Goal: Check status: Check status

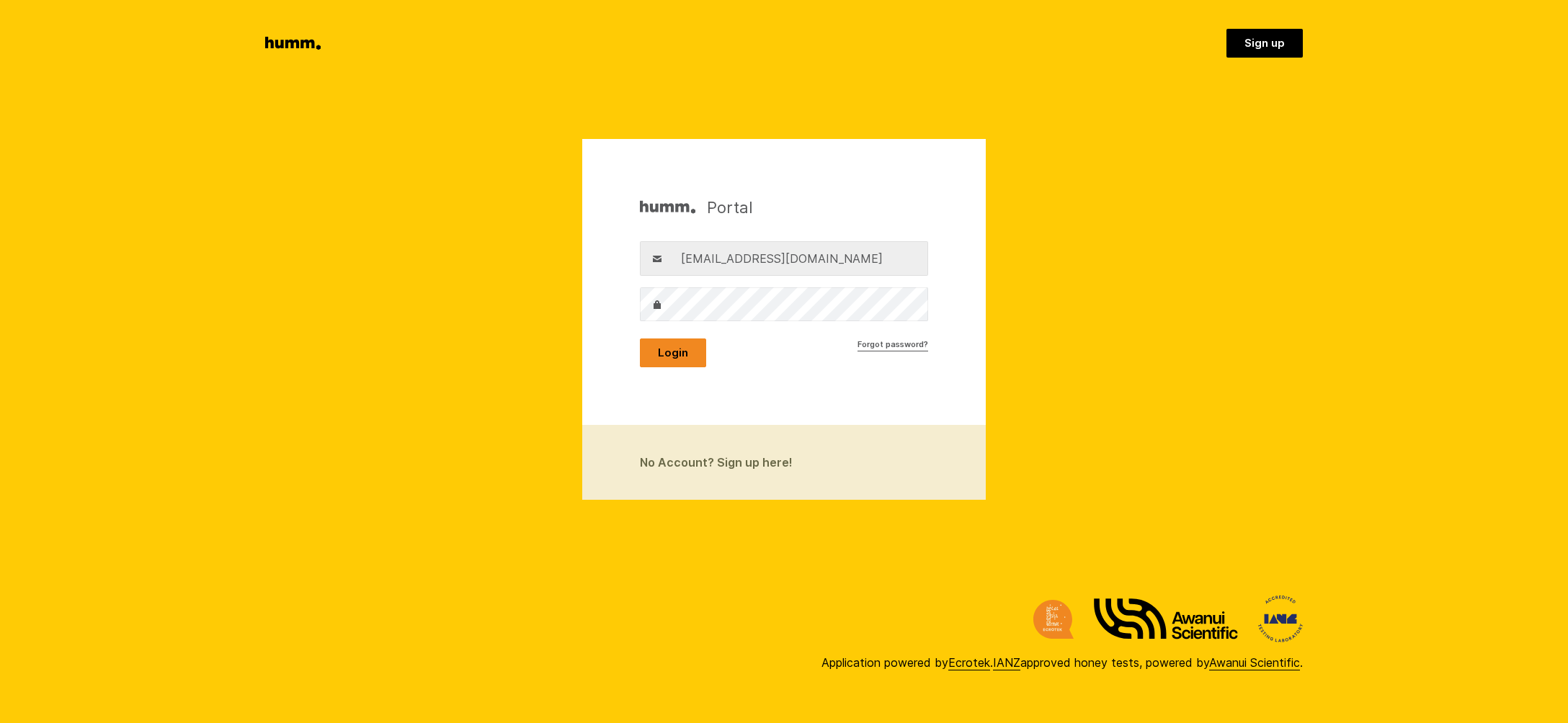
click at [663, 352] on button "Login" at bounding box center [673, 353] width 66 height 29
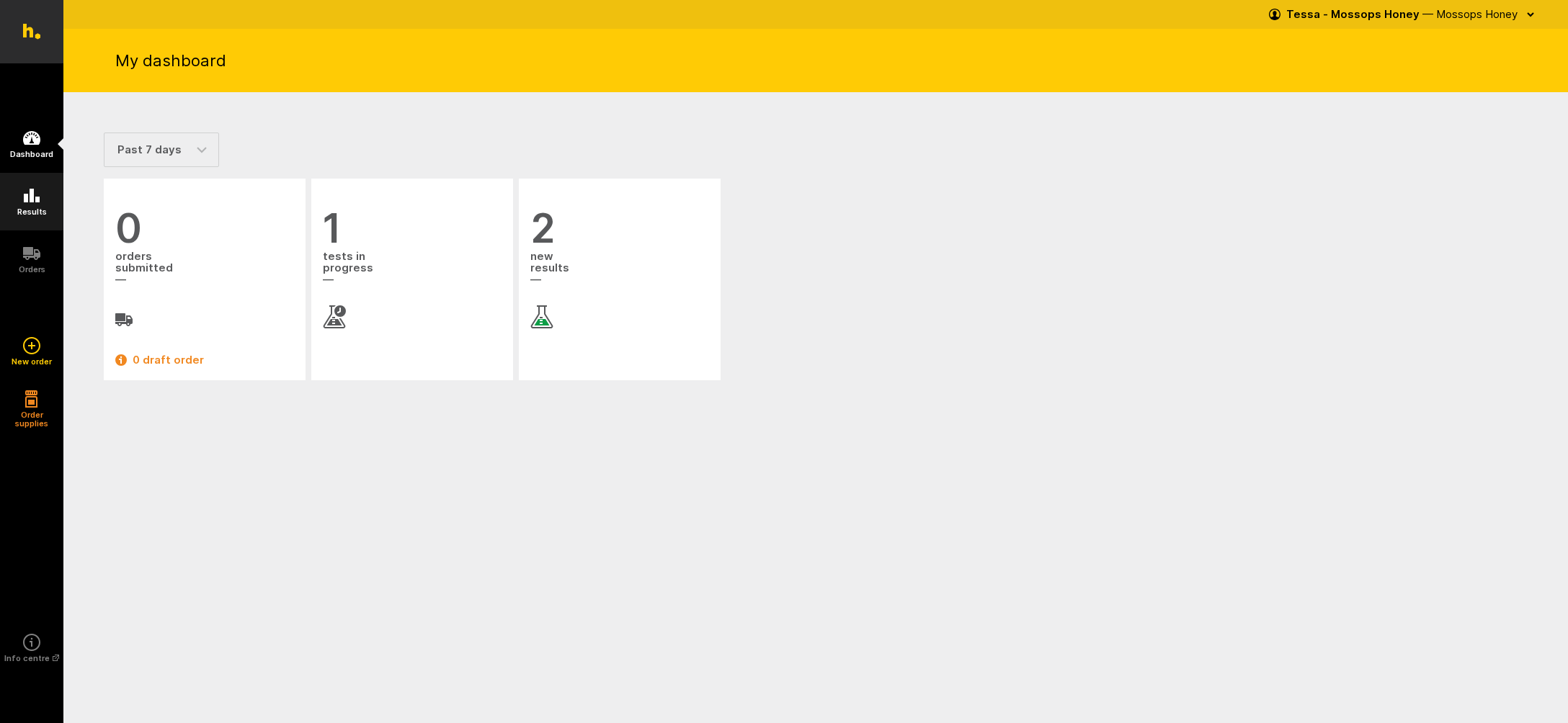
click at [32, 199] on icon at bounding box center [31, 195] width 15 height 14
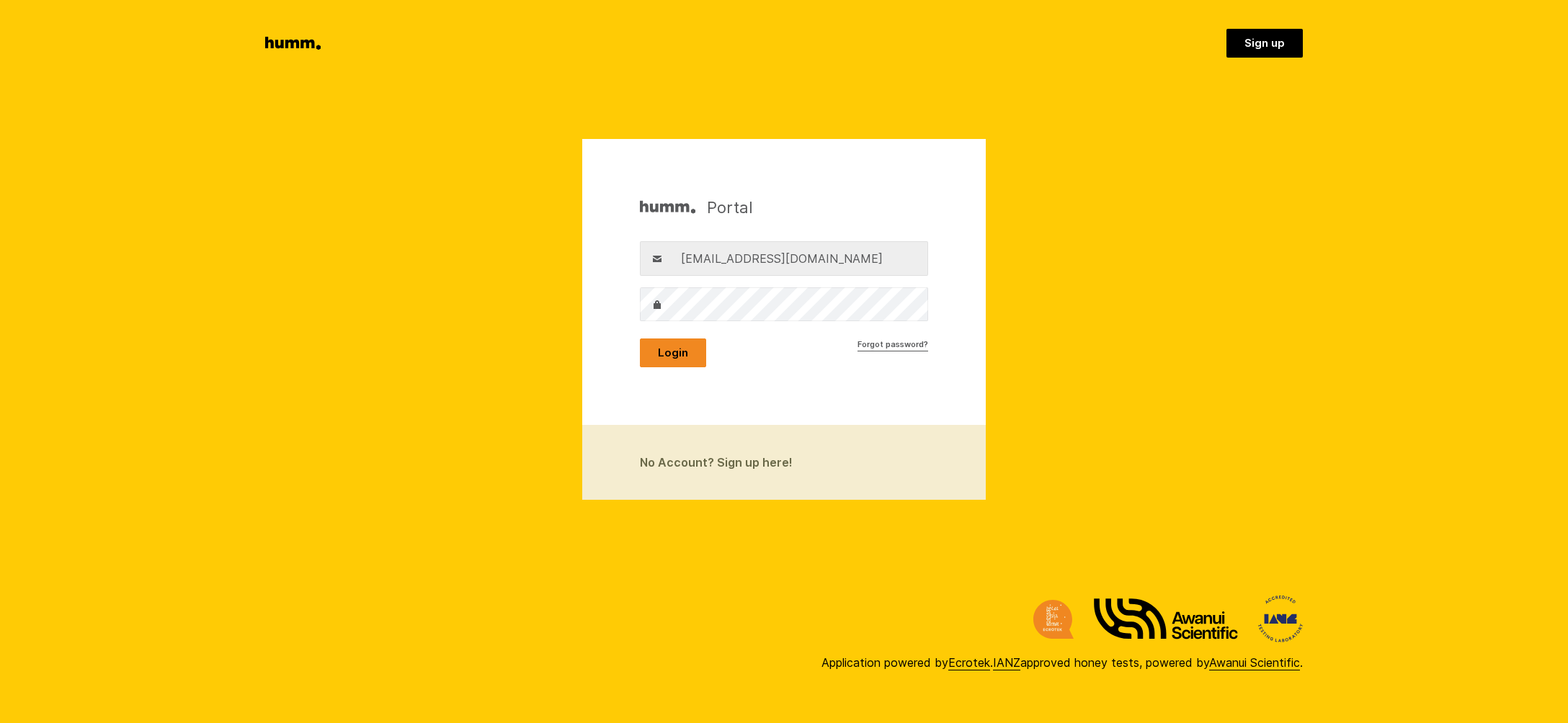
click at [678, 351] on button "Login" at bounding box center [673, 353] width 66 height 29
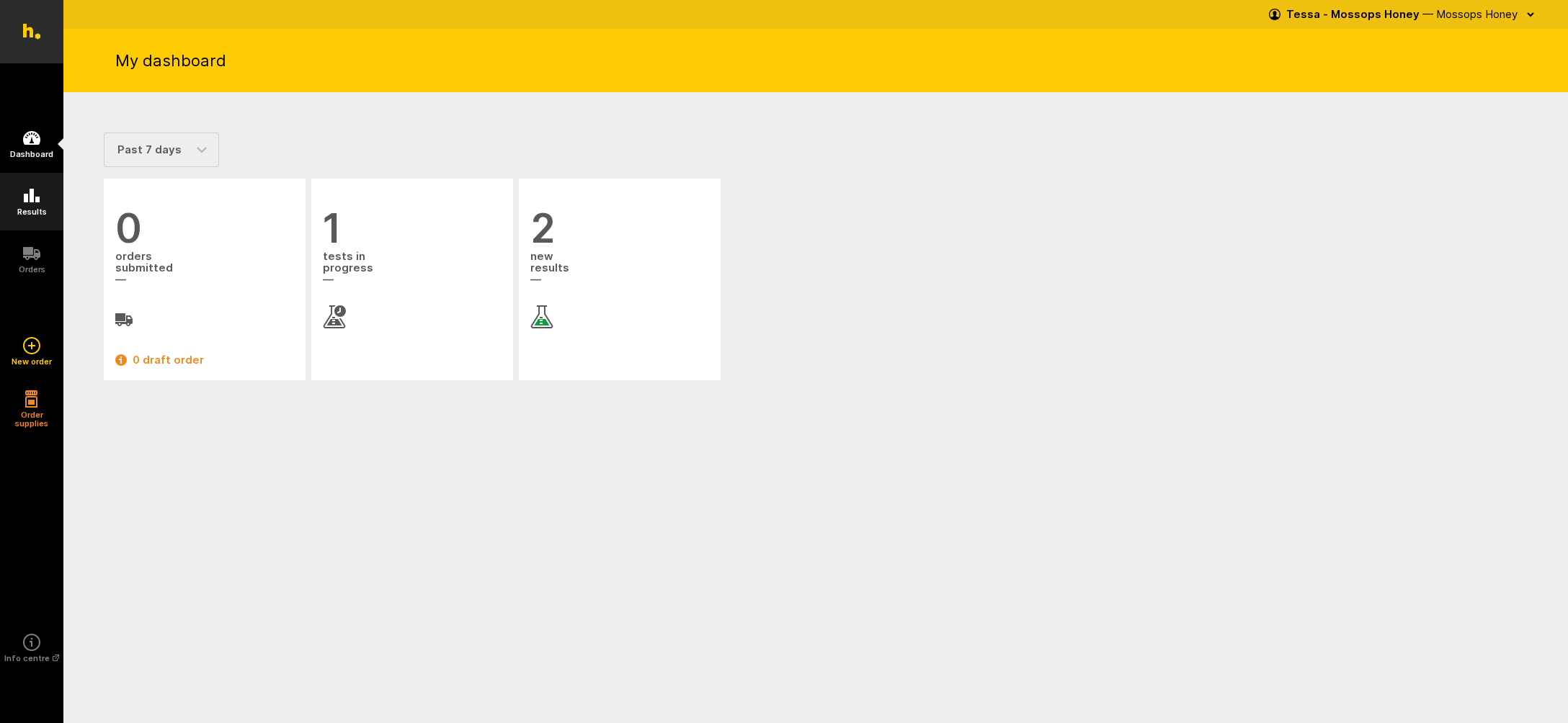
click at [34, 198] on icon at bounding box center [31, 196] width 17 height 17
